Goal: Use online tool/utility: Utilize a website feature to perform a specific function

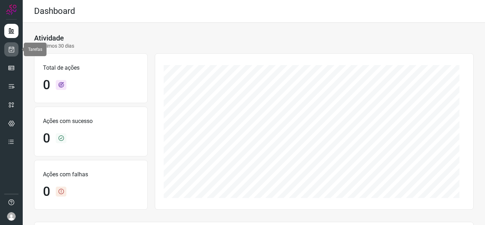
click at [7, 50] on link at bounding box center [11, 49] width 14 height 14
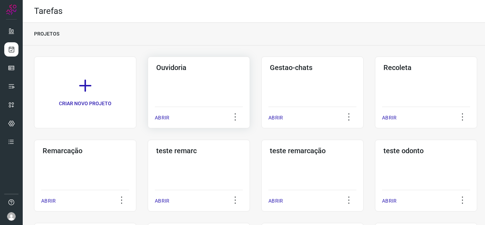
click at [155, 117] on p "ABRIR" at bounding box center [162, 117] width 15 height 7
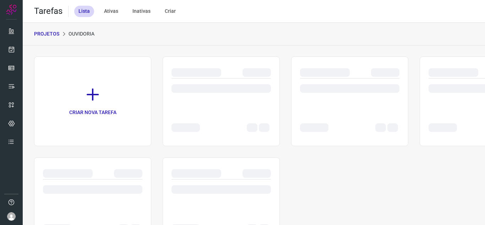
click at [156, 119] on div "CRIAR NOVA TAREFA" at bounding box center [253, 151] width 439 height 190
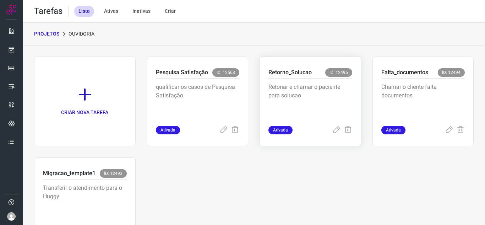
click at [279, 130] on span "Ativada" at bounding box center [280, 130] width 24 height 9
click at [333, 132] on icon at bounding box center [336, 130] width 9 height 9
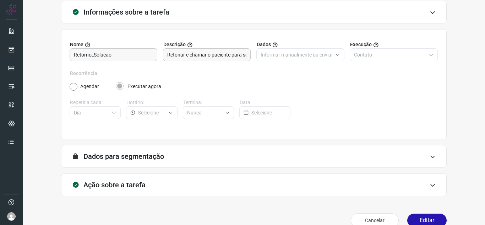
scroll to position [53, 0]
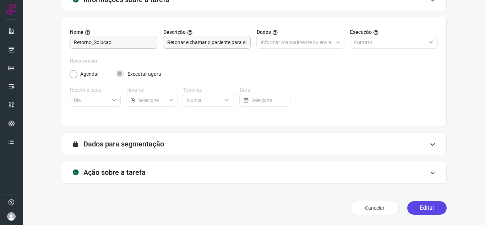
click at [423, 205] on button "Editar" at bounding box center [426, 207] width 39 height 13
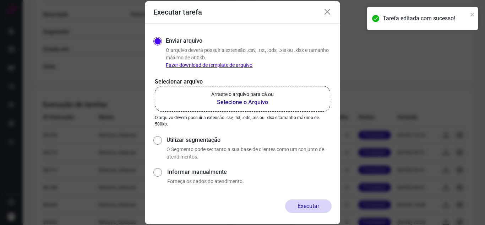
scroll to position [190, 0]
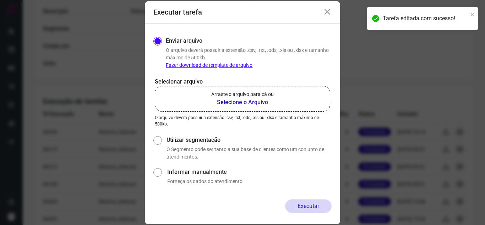
click at [249, 102] on b "Selecione o Arquivo" at bounding box center [242, 102] width 62 height 9
click at [0, 0] on input "Arraste o arquivo para cá ou Selecione o Arquivo" at bounding box center [0, 0] width 0 height 0
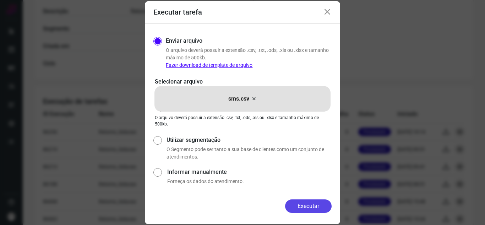
click at [315, 204] on button "Executar" at bounding box center [308, 205] width 46 height 13
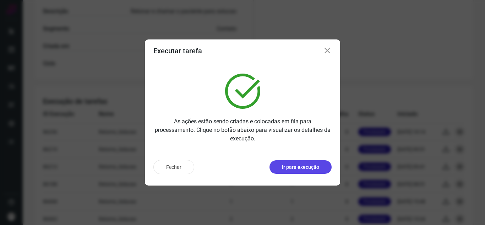
click at [294, 167] on p "Ir para execução" at bounding box center [300, 166] width 37 height 7
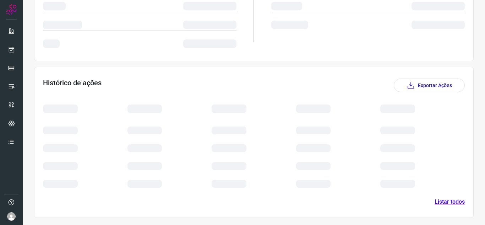
scroll to position [103, 0]
